Goal: Find contact information: Find contact information

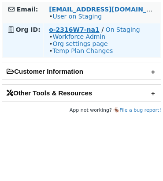
click at [68, 29] on strong "o-2316W7-na1" at bounding box center [74, 29] width 51 height 7
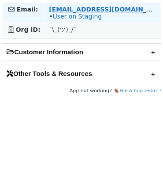
click at [70, 10] on strong "nili.beladev@yadvashem.org.il" at bounding box center [109, 9] width 120 height 7
click at [76, 8] on strong "nili.beladev@yadvashem.org.il" at bounding box center [109, 9] width 120 height 7
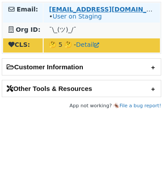
click at [78, 10] on strong "[EMAIL_ADDRESS][DOMAIN_NAME]" at bounding box center [109, 9] width 120 height 7
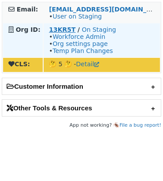
click at [65, 30] on strong "13KR5T" at bounding box center [62, 29] width 26 height 7
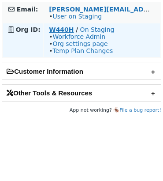
click at [66, 33] on strong "W440H" at bounding box center [61, 29] width 25 height 7
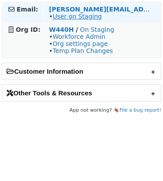
click at [85, 16] on link "User on Staging" at bounding box center [77, 16] width 49 height 7
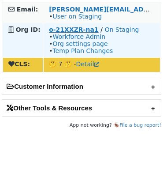
click at [74, 30] on strong "o-21XXZR-na1" at bounding box center [73, 29] width 49 height 7
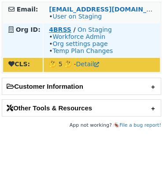
click at [58, 33] on strong "4BRSS" at bounding box center [60, 29] width 23 height 7
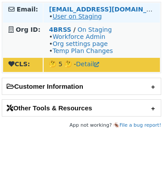
click at [79, 16] on link "User on Staging" at bounding box center [77, 16] width 49 height 7
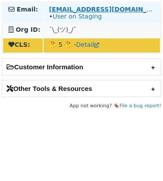
click at [80, 9] on strong "[EMAIL_ADDRESS][DOMAIN_NAME]" at bounding box center [109, 9] width 120 height 7
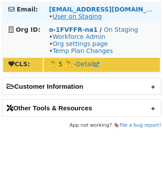
click at [70, 18] on link "User on Staging" at bounding box center [77, 16] width 49 height 7
